Goal: Task Accomplishment & Management: Manage account settings

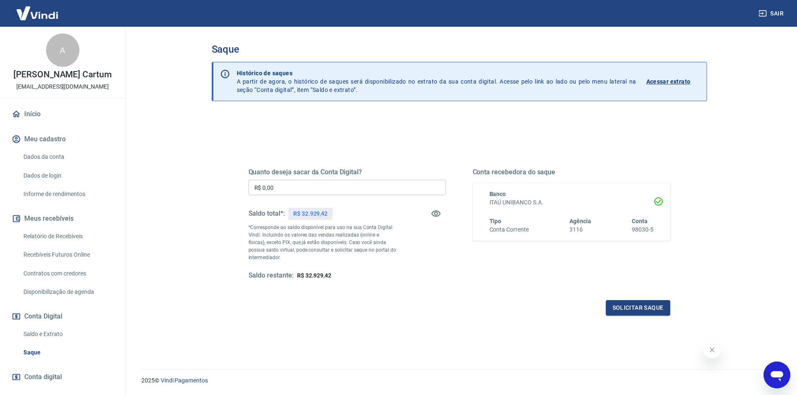
click at [342, 190] on input "R$ 0,00" at bounding box center [346, 187] width 197 height 15
type input "R$ 32.000,00"
click at [621, 310] on button "Solicitar saque" at bounding box center [637, 307] width 64 height 15
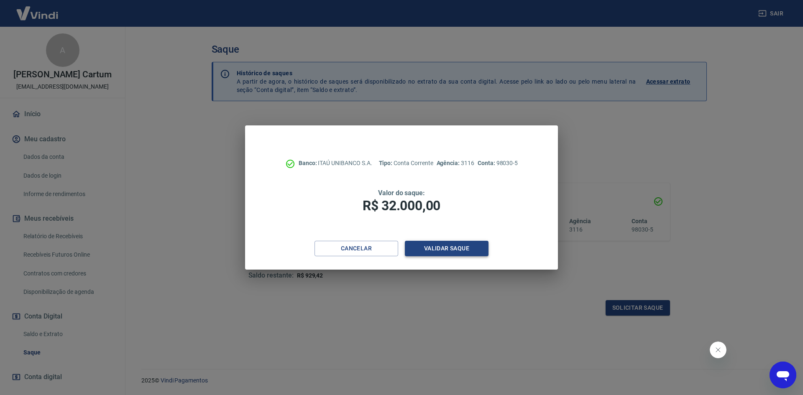
click at [452, 255] on button "Validar saque" at bounding box center [447, 248] width 84 height 15
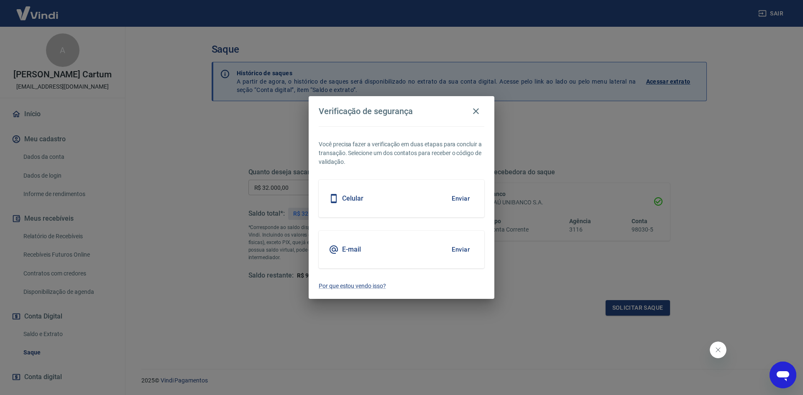
click at [471, 194] on button "Enviar" at bounding box center [460, 199] width 27 height 18
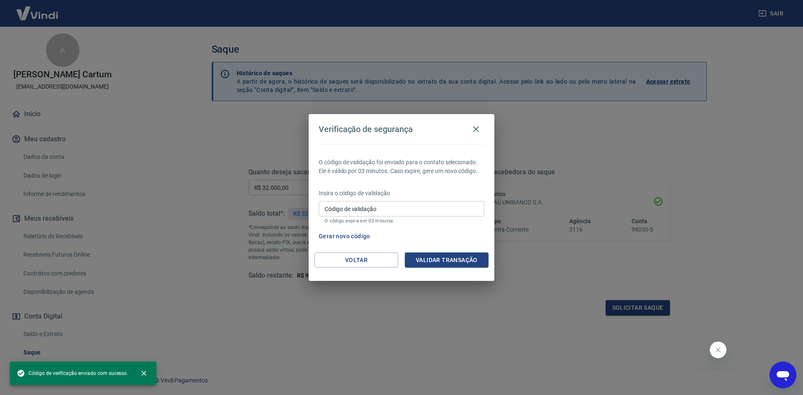
click at [414, 213] on input "Código de validação" at bounding box center [402, 208] width 166 height 15
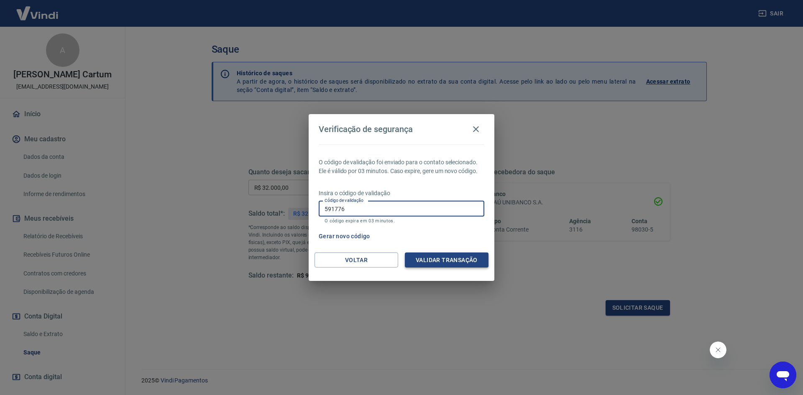
type input "591776"
click at [432, 261] on button "Validar transação" at bounding box center [447, 260] width 84 height 15
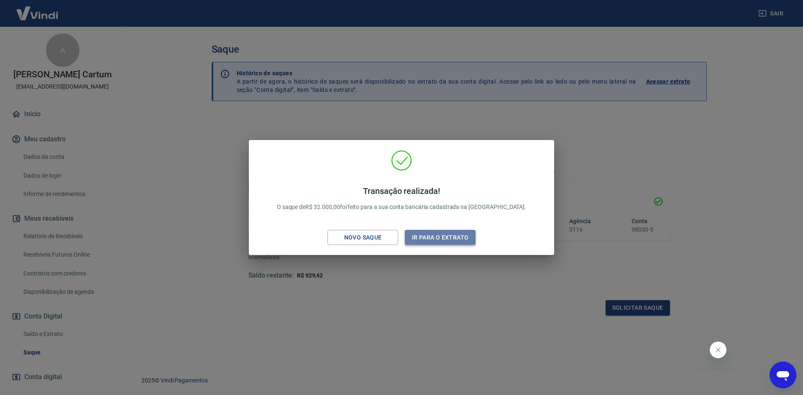
click at [431, 240] on button "Ir para o extrato" at bounding box center [440, 237] width 71 height 15
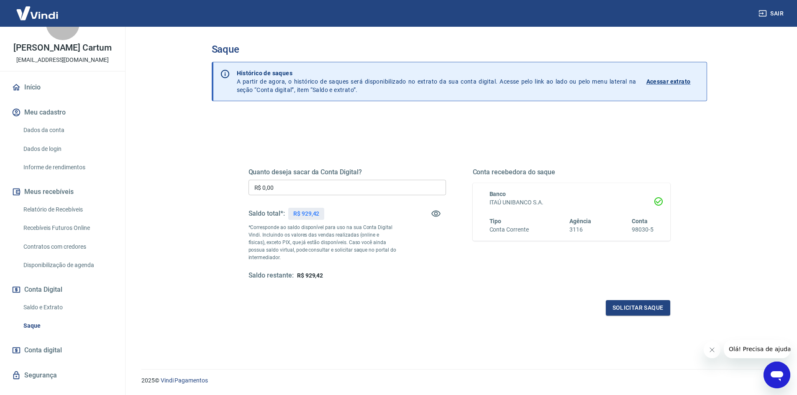
scroll to position [41, 0]
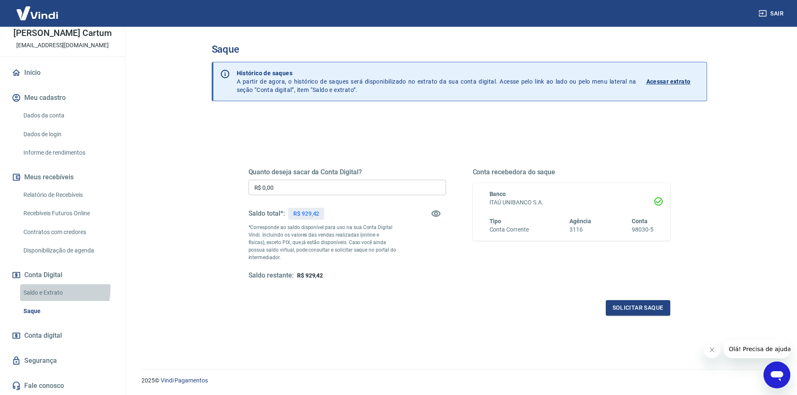
click at [54, 290] on link "Saldo e Extrato" at bounding box center [67, 292] width 95 height 17
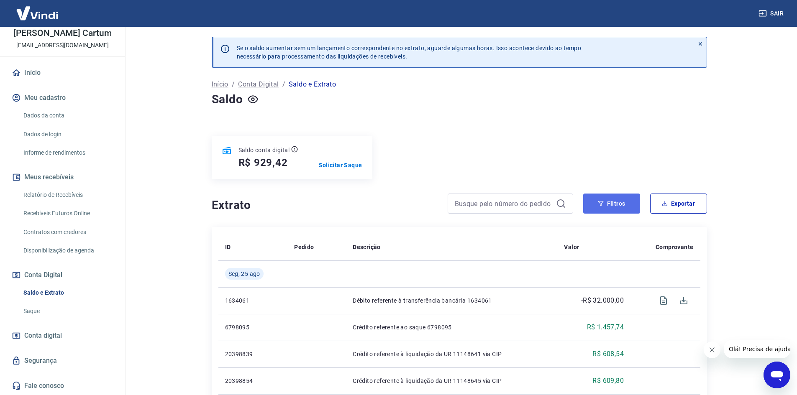
click at [590, 206] on button "Filtros" at bounding box center [611, 204] width 57 height 20
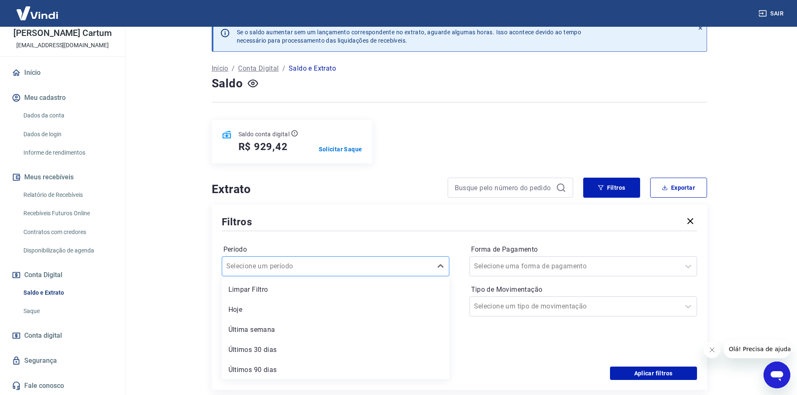
click at [263, 276] on div "option Limpar Filtro focused, 1 of 6. 6 results available. Use Up and Down to c…" at bounding box center [335, 266] width 227 height 20
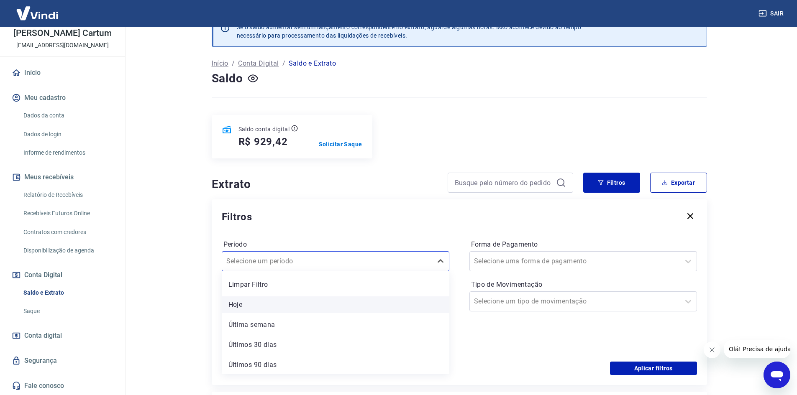
scroll to position [21, 0]
click at [323, 232] on div "Período option Hoje focused, 2 of 6. 6 results available. Use Up and Down to ch…" at bounding box center [459, 295] width 475 height 134
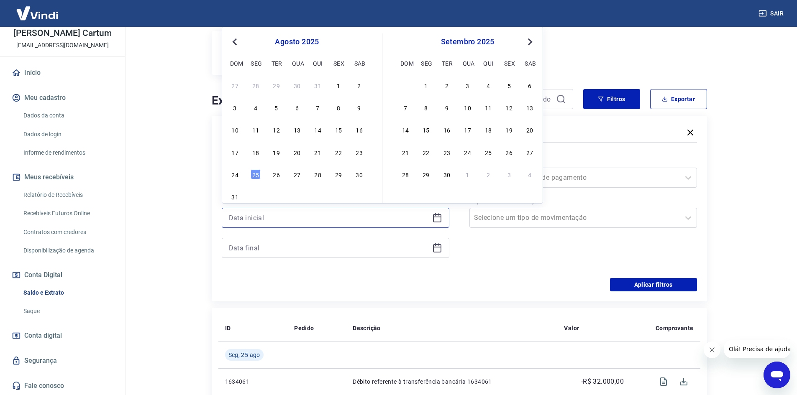
click at [291, 215] on input at bounding box center [329, 218] width 200 height 13
click at [233, 38] on button "Previous Month" at bounding box center [235, 42] width 10 height 10
click at [262, 173] on div "29 30" at bounding box center [297, 174] width 136 height 12
click at [257, 178] on div "30" at bounding box center [255, 174] width 10 height 10
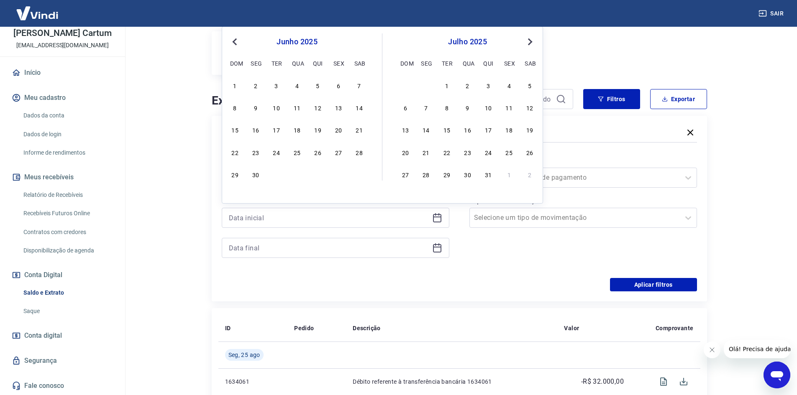
type input "[DATE]"
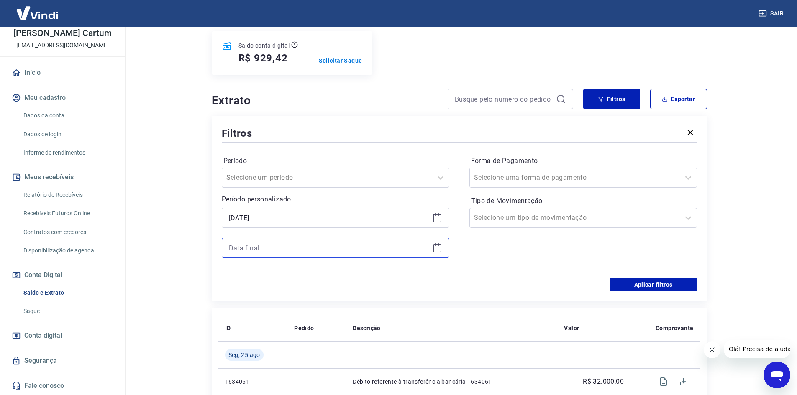
click at [276, 252] on input at bounding box center [329, 248] width 200 height 13
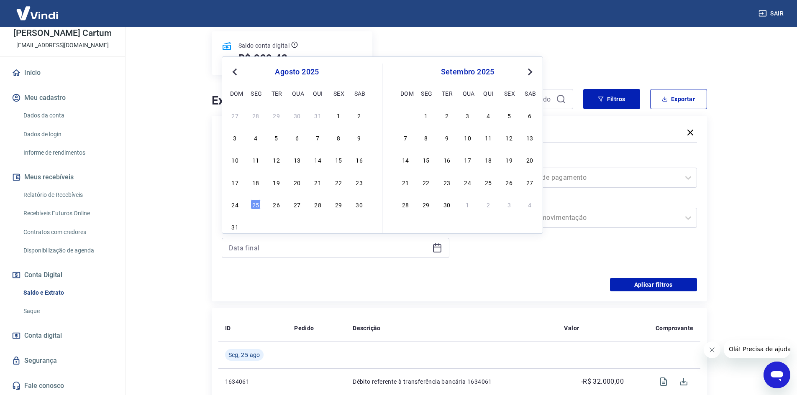
click at [235, 74] on span "Previous Month" at bounding box center [235, 72] width 0 height 10
click at [254, 211] on div "[DATE] Previous Month Next Month [DATE] dom seg ter qua qui sex sab 1 2 3 4 5 6…" at bounding box center [382, 144] width 321 height 177
click at [253, 203] on div "30" at bounding box center [255, 204] width 10 height 10
type input "[DATE]"
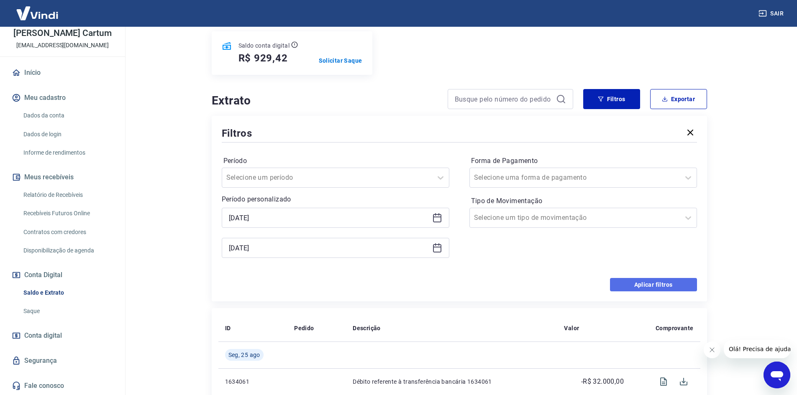
click at [639, 282] on button "Aplicar filtros" at bounding box center [653, 284] width 87 height 13
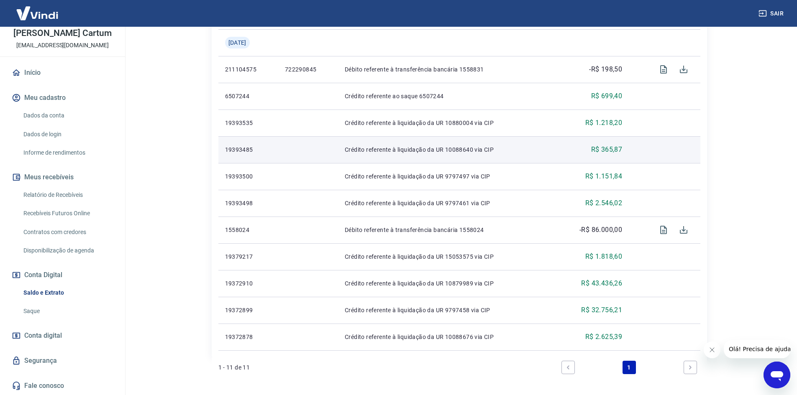
scroll to position [266, 0]
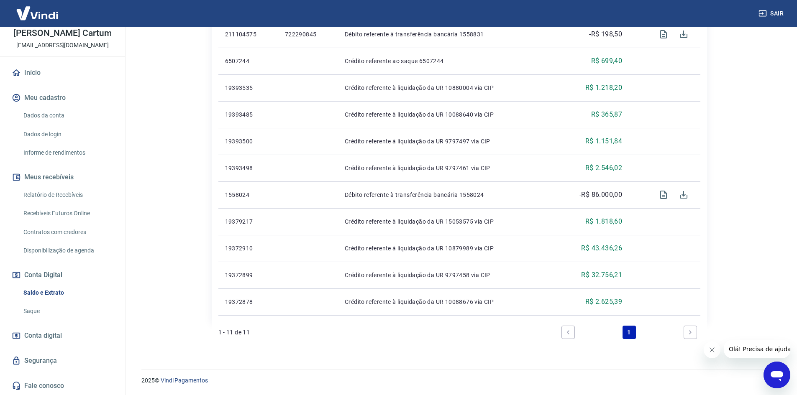
drag, startPoint x: 158, startPoint y: 182, endPoint x: 714, endPoint y: 281, distance: 564.1
click at [715, 287] on div "Se o saldo aumentar sem um lançamento correspondente no extrato, aguarde alguma…" at bounding box center [459, 59] width 515 height 599
drag, startPoint x: 730, startPoint y: 299, endPoint x: 179, endPoint y: 90, distance: 589.3
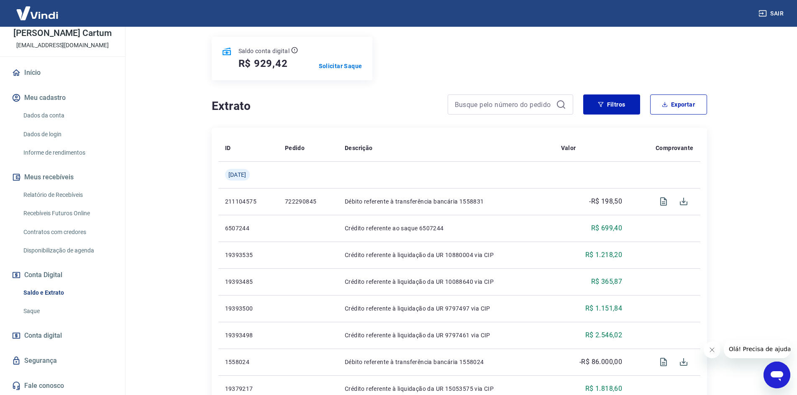
click at [712, 250] on div "Se o saldo aumentar sem um lançamento correspondente no extrato, aguarde alguma…" at bounding box center [459, 227] width 515 height 599
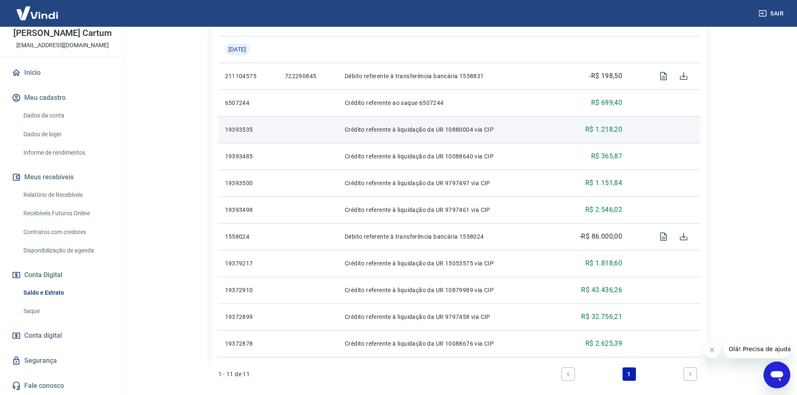
scroll to position [15, 0]
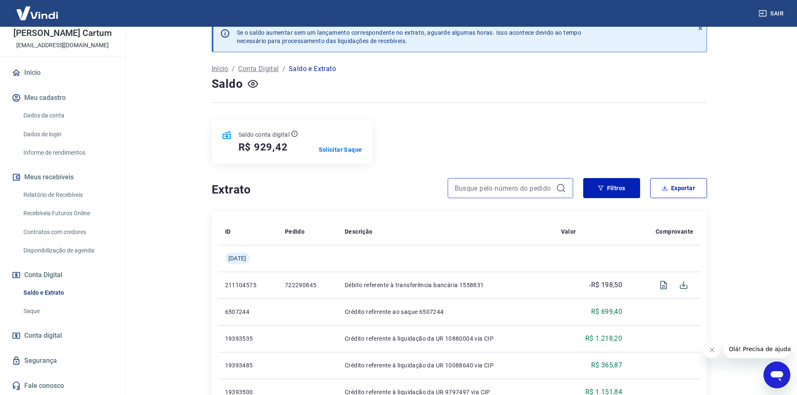
click at [505, 188] on input at bounding box center [504, 188] width 98 height 13
click at [620, 192] on button "Filtros" at bounding box center [611, 188] width 57 height 20
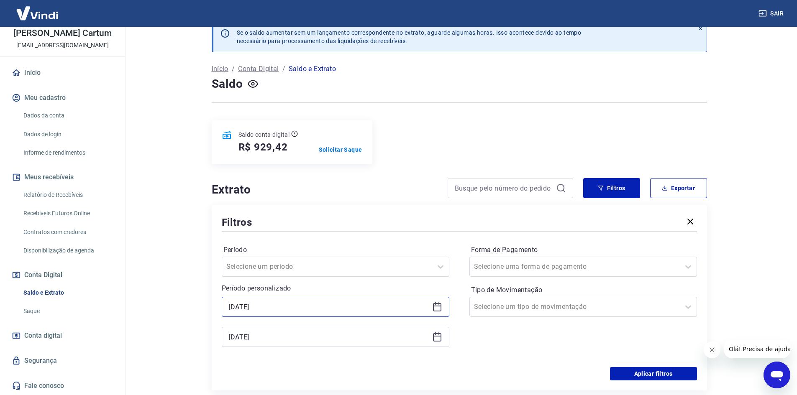
click at [293, 311] on input "[DATE]" at bounding box center [329, 307] width 200 height 13
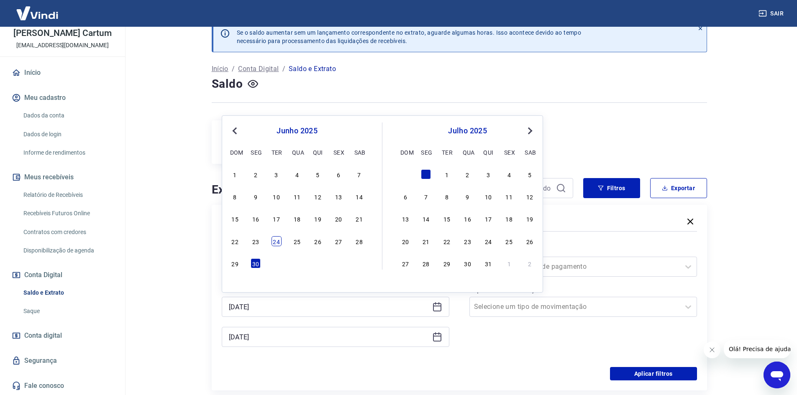
click at [276, 241] on div "24" at bounding box center [276, 241] width 10 height 10
type input "[DATE]"
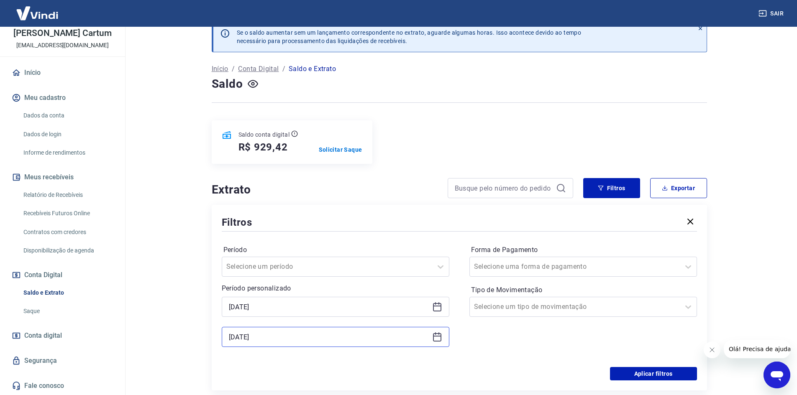
click at [280, 341] on input "[DATE]" at bounding box center [329, 337] width 200 height 13
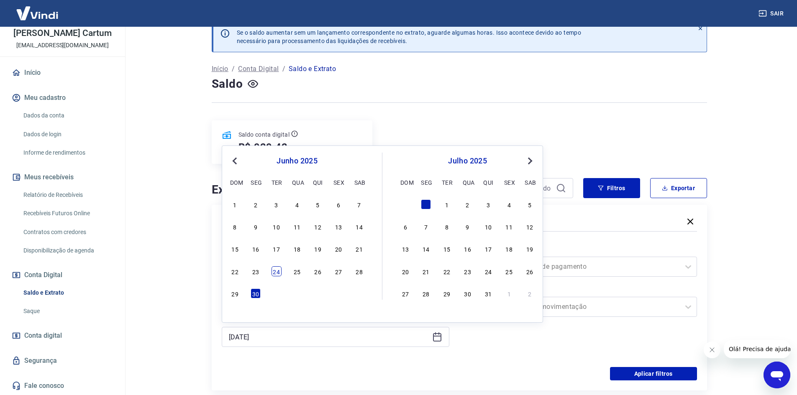
click at [279, 273] on div "24" at bounding box center [276, 271] width 10 height 10
type input "[DATE]"
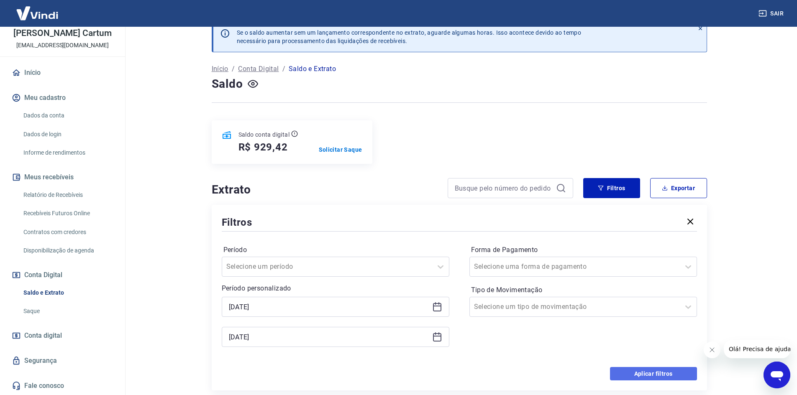
click at [634, 373] on button "Aplicar filtros" at bounding box center [653, 373] width 87 height 13
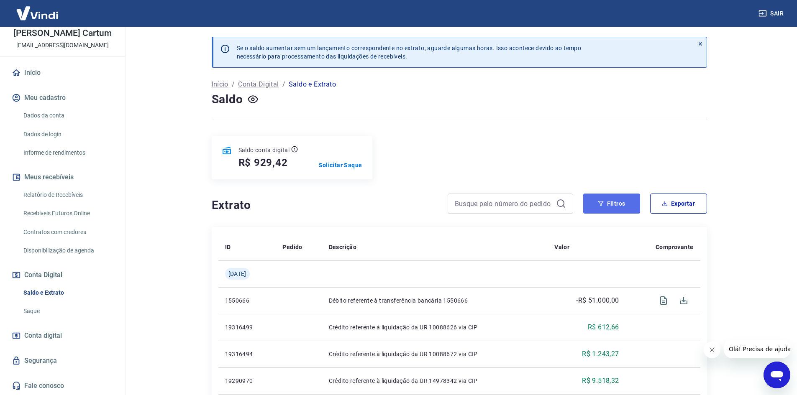
click at [621, 209] on button "Filtros" at bounding box center [611, 204] width 57 height 20
